Goal: Task Accomplishment & Management: Manage account settings

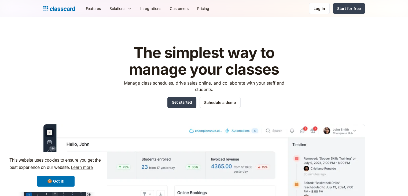
click at [317, 14] on div "Features Resources Blog The latest industry news, updates and info. Customer st…" at bounding box center [204, 8] width 408 height 17
click at [317, 11] on div "Log in" at bounding box center [320, 9] width 12 height 6
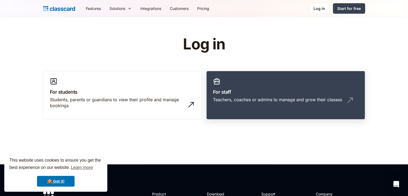
click at [275, 87] on link "For staff Teachers, coaches or admins to manage and grow their classes" at bounding box center [285, 95] width 159 height 49
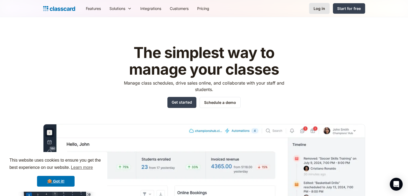
click at [320, 11] on div "Log in" at bounding box center [320, 9] width 12 height 6
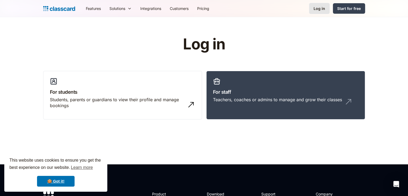
click at [321, 6] on div "Log in" at bounding box center [320, 9] width 12 height 6
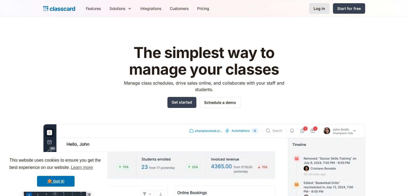
click at [328, 8] on link "Log in" at bounding box center [319, 8] width 21 height 11
